Goal: Information Seeking & Learning: Learn about a topic

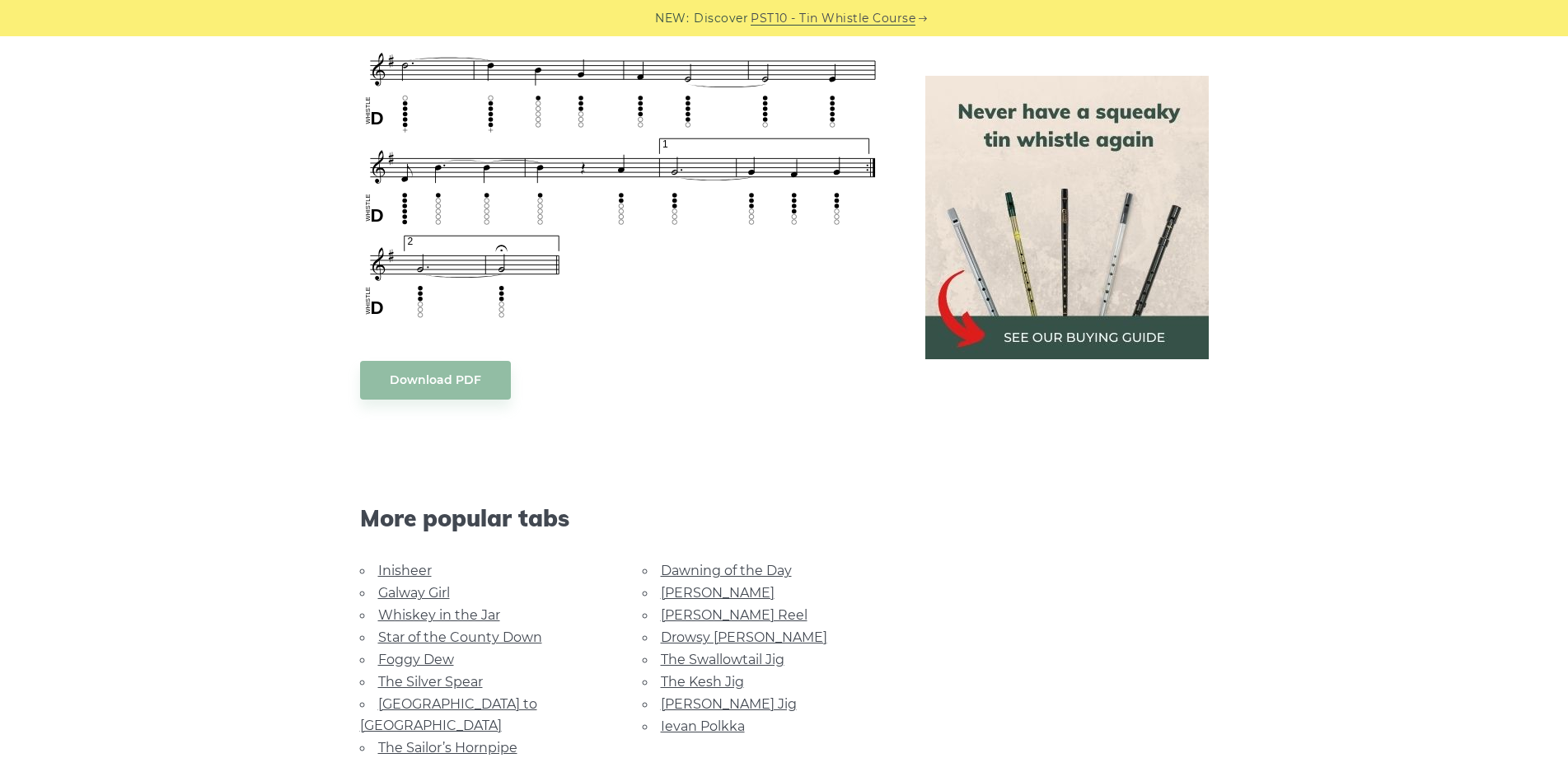
scroll to position [1483, 0]
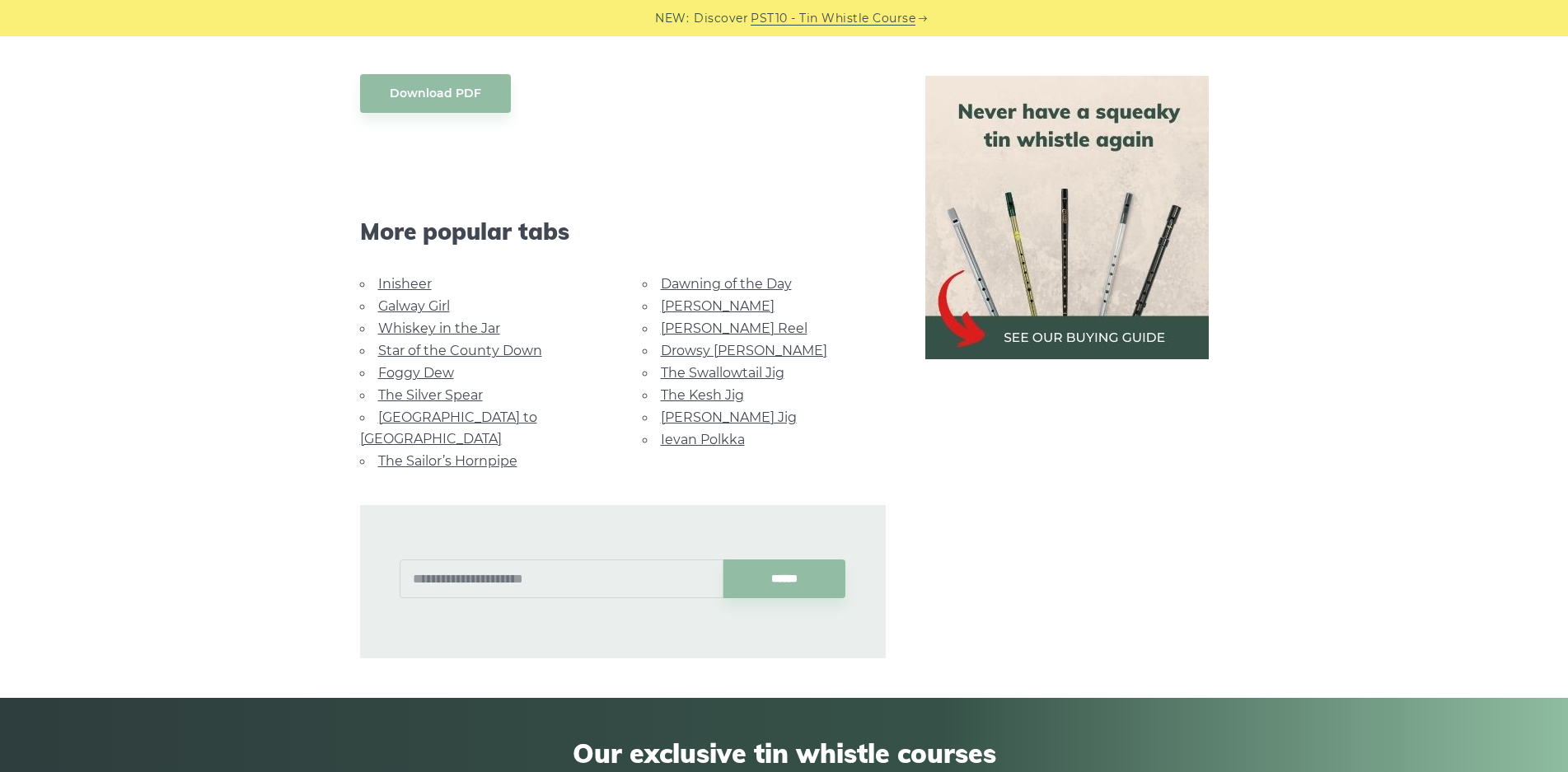
click at [411, 325] on link "Whiskey in the Jar" at bounding box center [439, 328] width 122 height 16
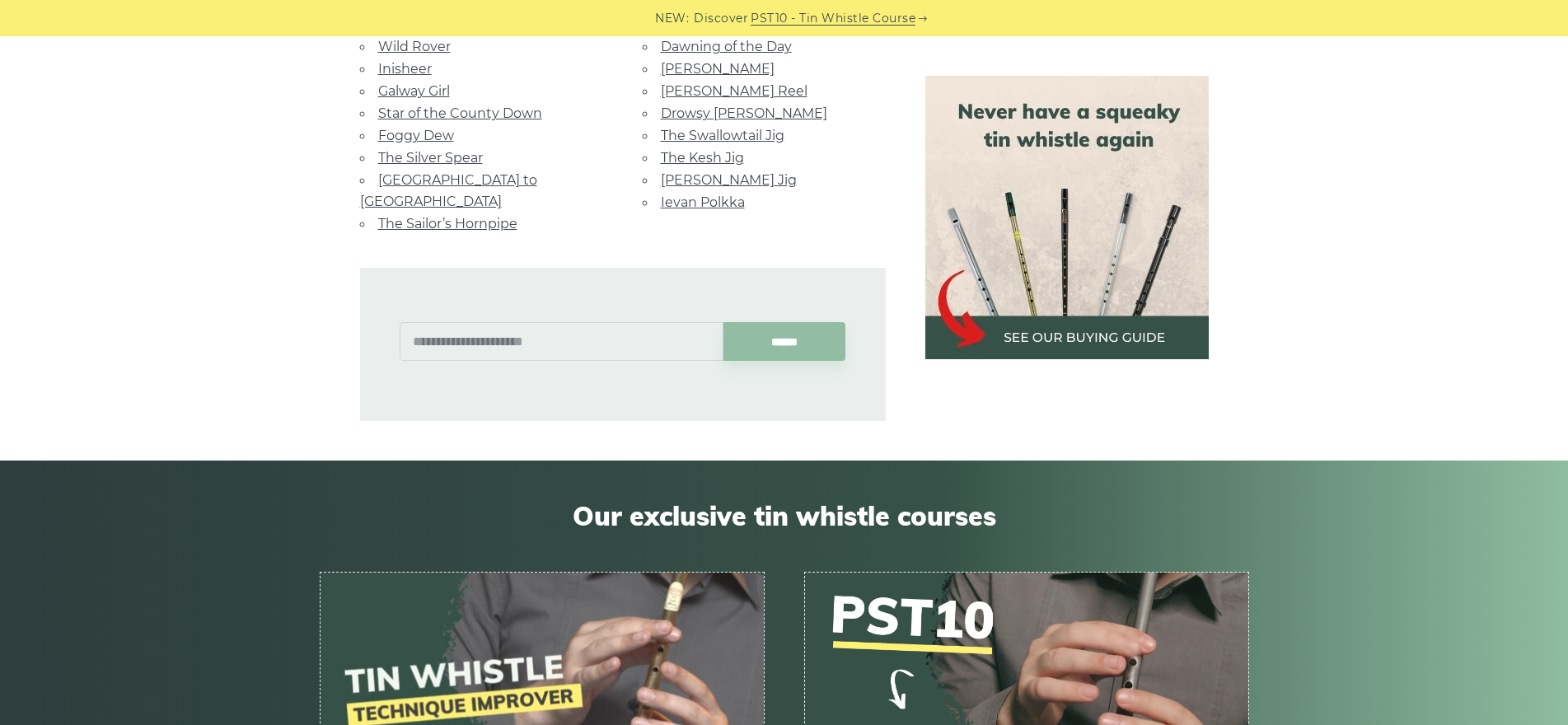
scroll to position [989, 0]
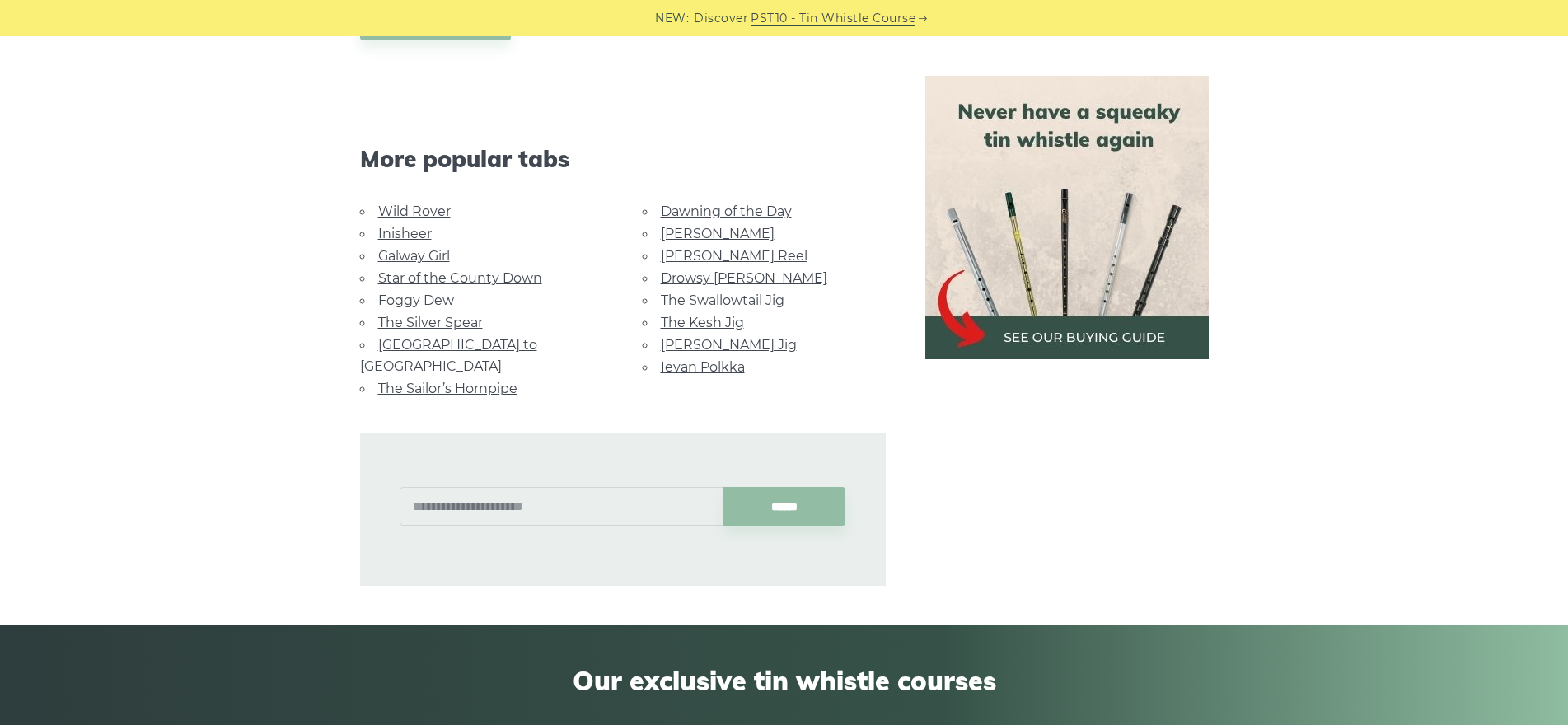
drag, startPoint x: 411, startPoint y: 234, endPoint x: 403, endPoint y: 255, distance: 22.5
click at [403, 255] on link "Galway Girl" at bounding box center [414, 255] width 71 height 16
